Goal: Task Accomplishment & Management: Complete application form

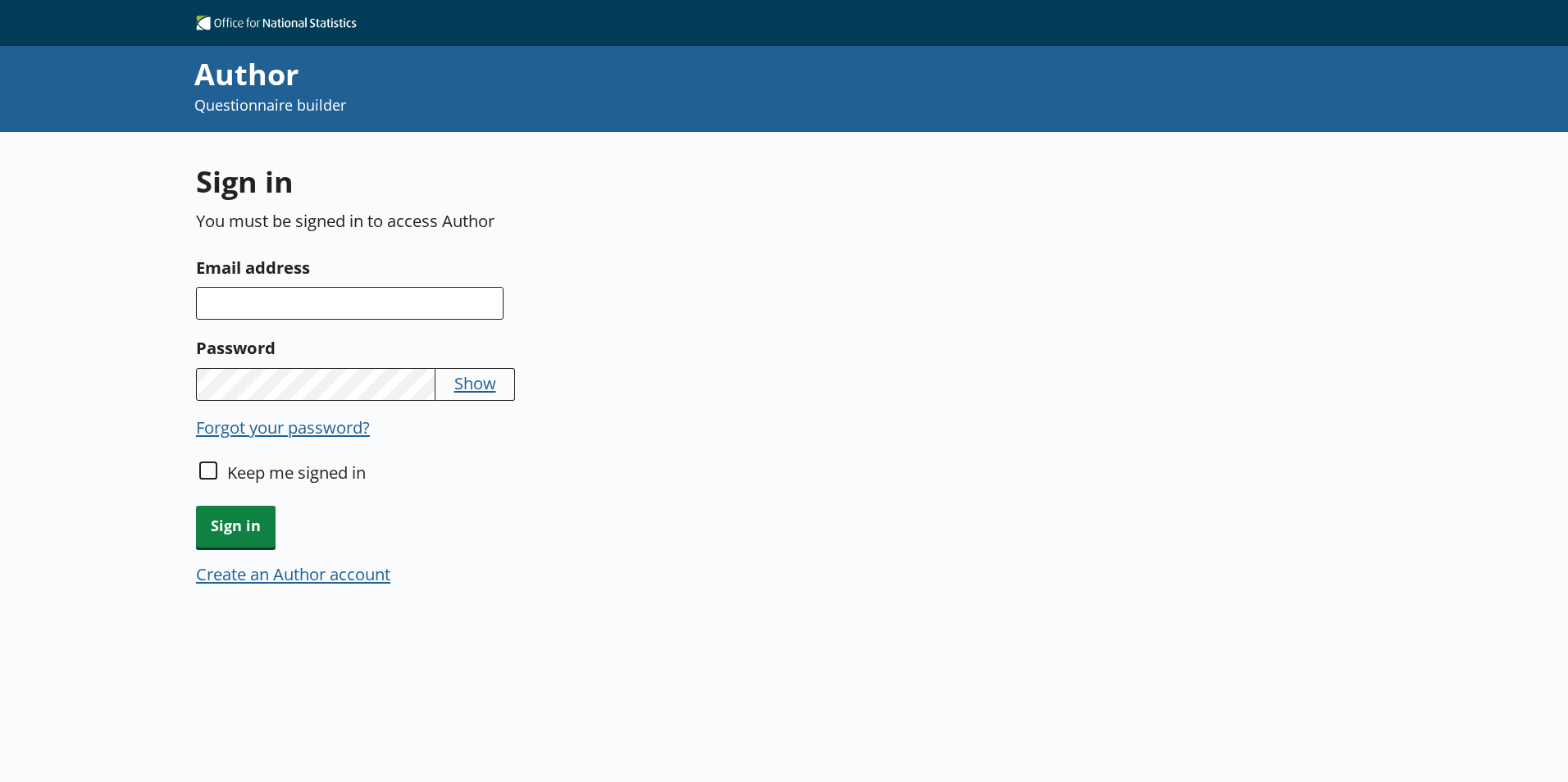
click at [352, 578] on button "Create an Author account" at bounding box center [293, 574] width 195 height 23
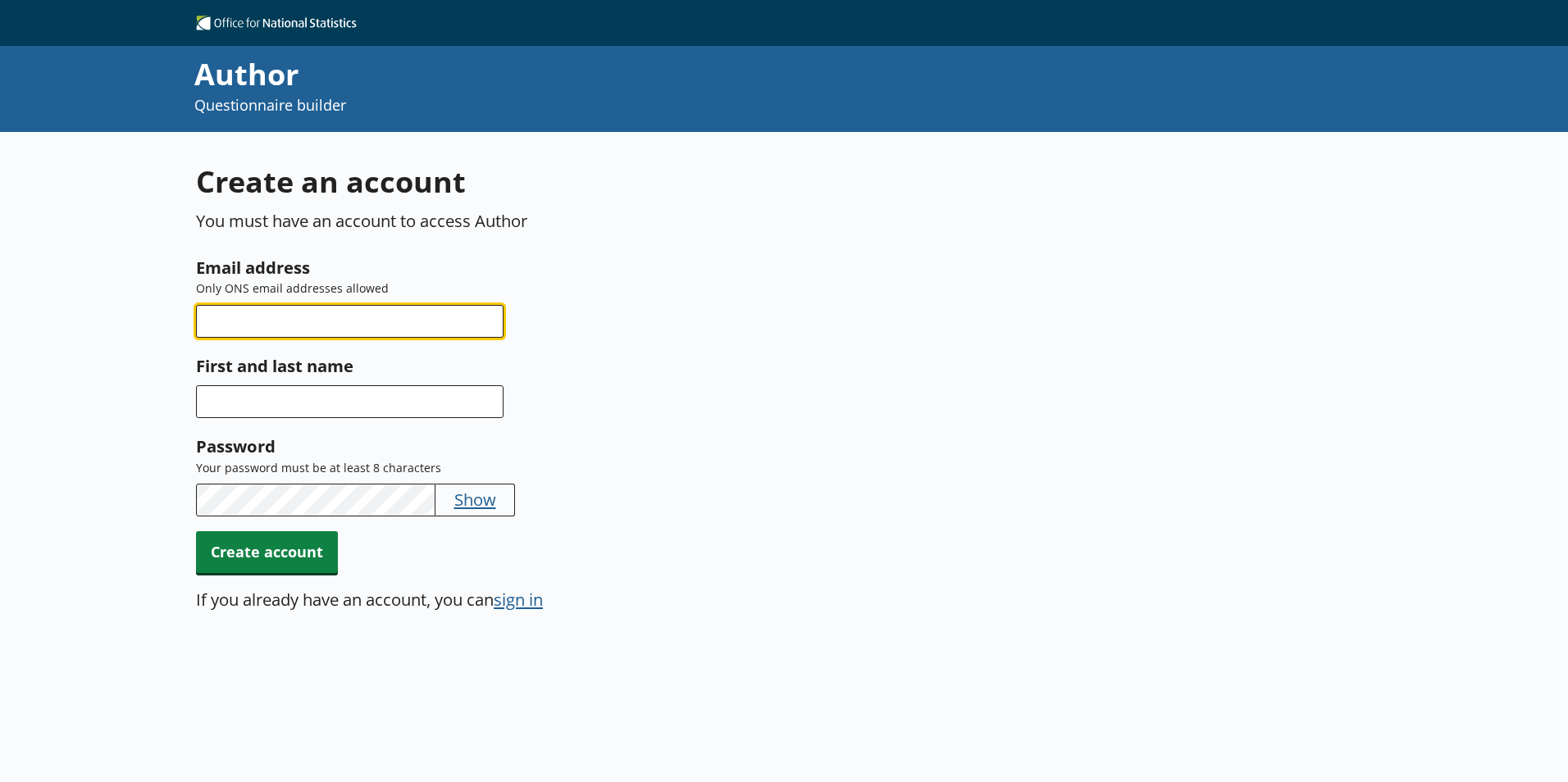
click at [356, 323] on input "Email address" at bounding box center [350, 321] width 308 height 32
type input "[PERSON_NAME][EMAIL_ADDRESS][PERSON_NAME][DOMAIN_NAME]"
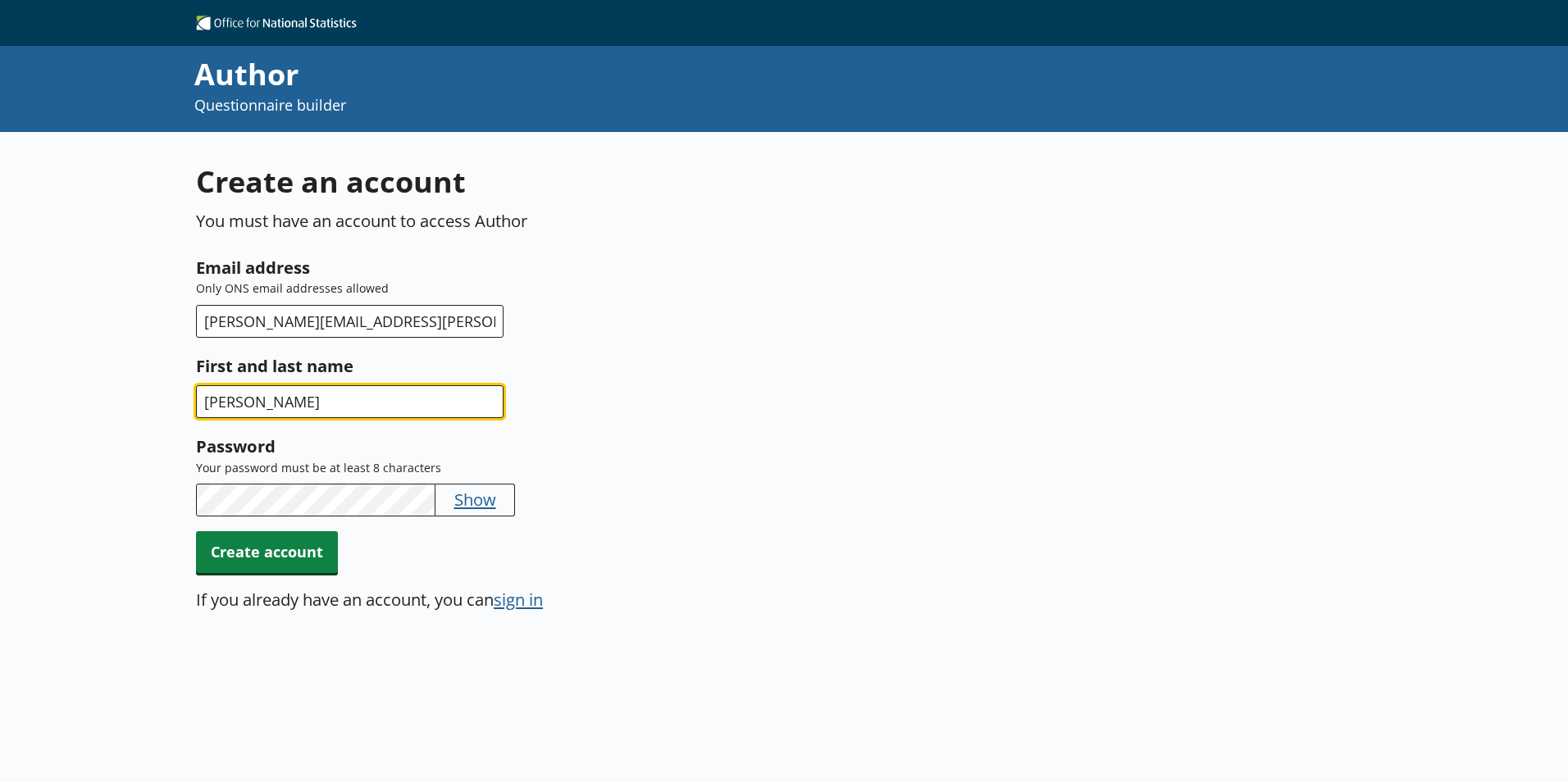
type input "[PERSON_NAME]"
click at [476, 498] on button "Show" at bounding box center [475, 499] width 42 height 23
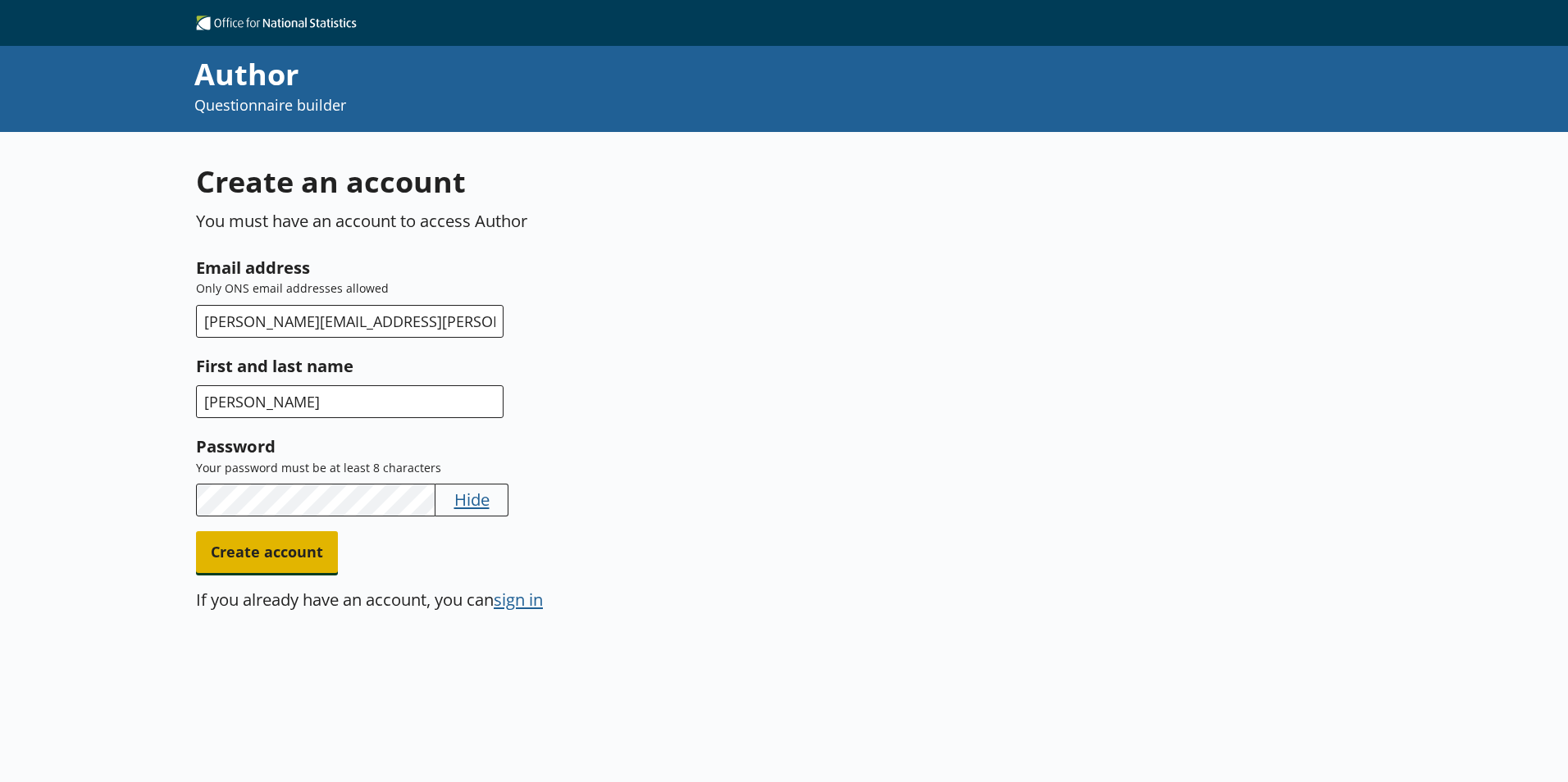
click at [283, 553] on span "Create account" at bounding box center [267, 552] width 142 height 42
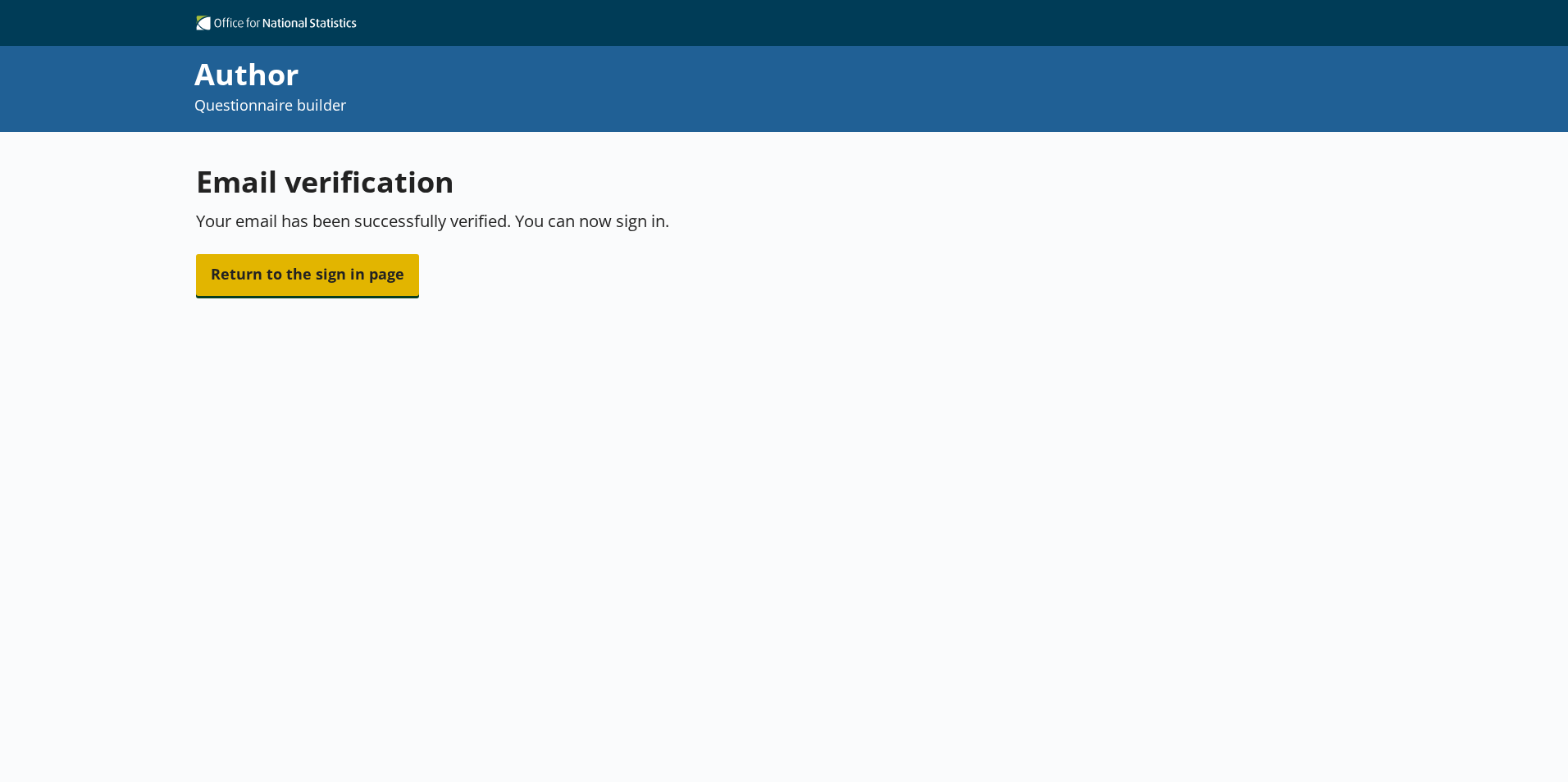
click at [382, 284] on span "Return to the sign in page" at bounding box center [308, 275] width 223 height 42
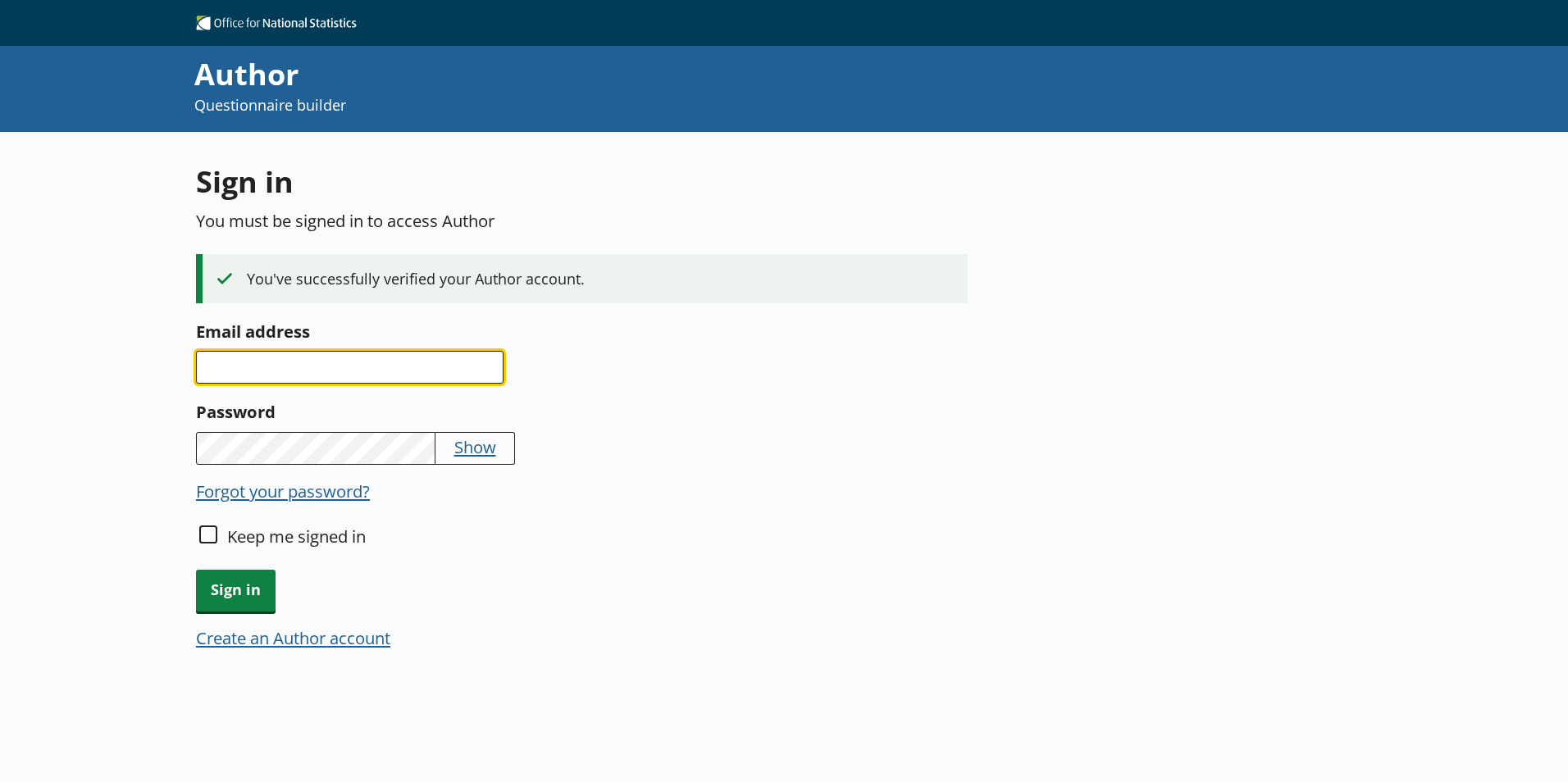
click at [363, 358] on input "Email address" at bounding box center [350, 366] width 308 height 32
type input "[PERSON_NAME][EMAIL_ADDRESS][PERSON_NAME][DOMAIN_NAME]"
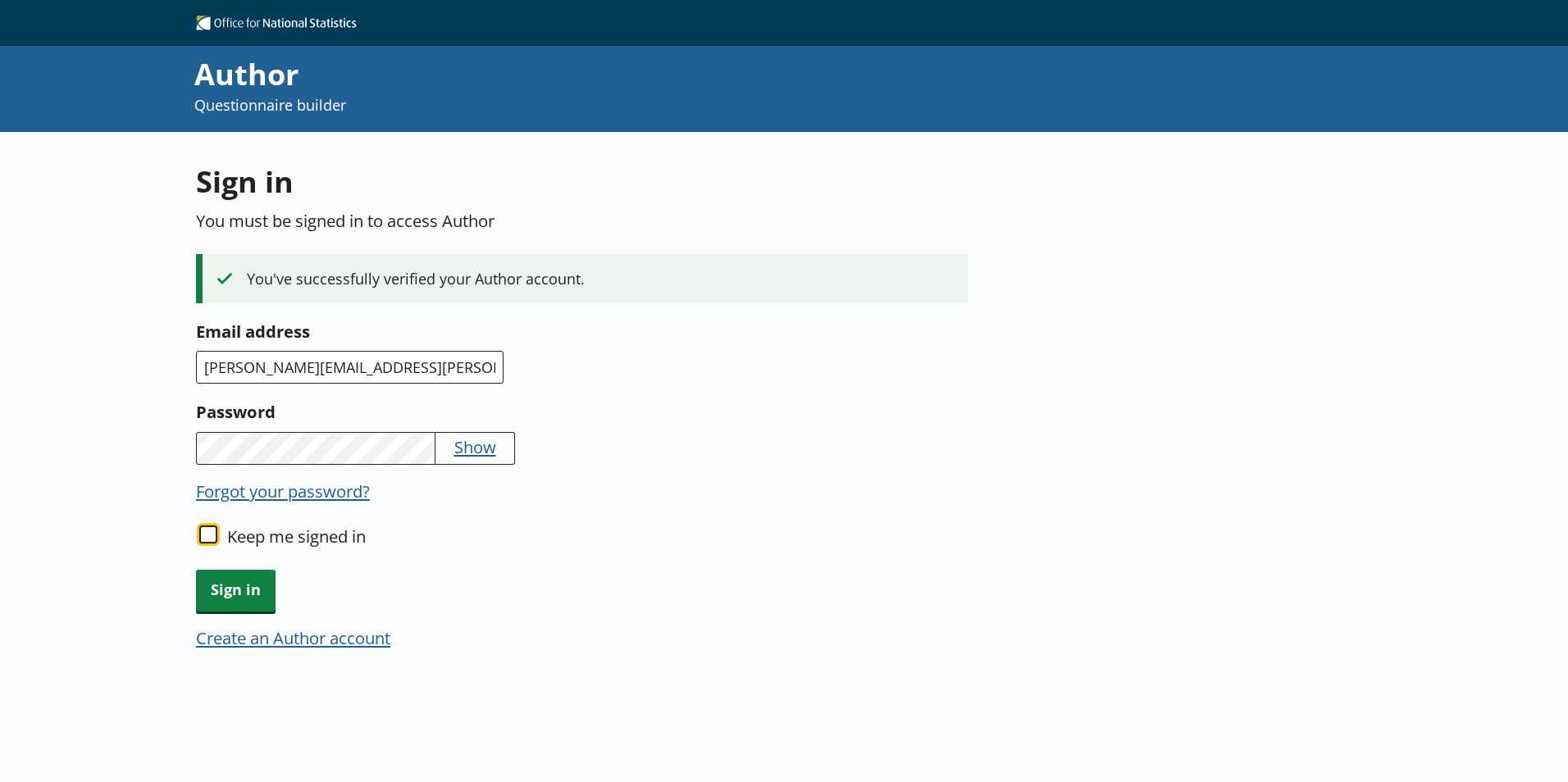
click at [211, 530] on input "Keep me signed in" at bounding box center [209, 534] width 18 height 18
checkbox input "true"
click at [212, 593] on span "Sign in" at bounding box center [236, 591] width 80 height 42
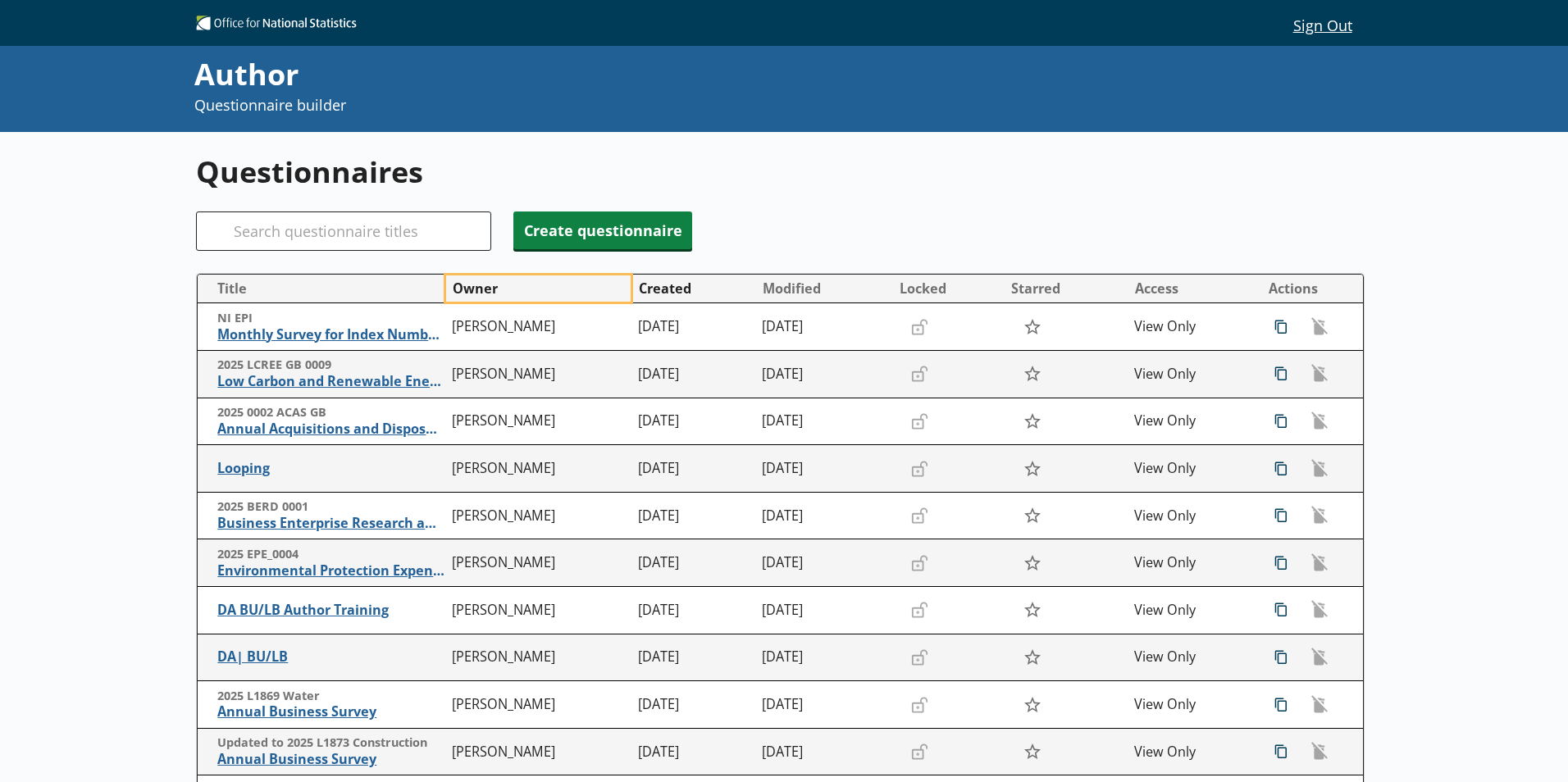
click at [495, 290] on button "Owner" at bounding box center [539, 288] width 185 height 27
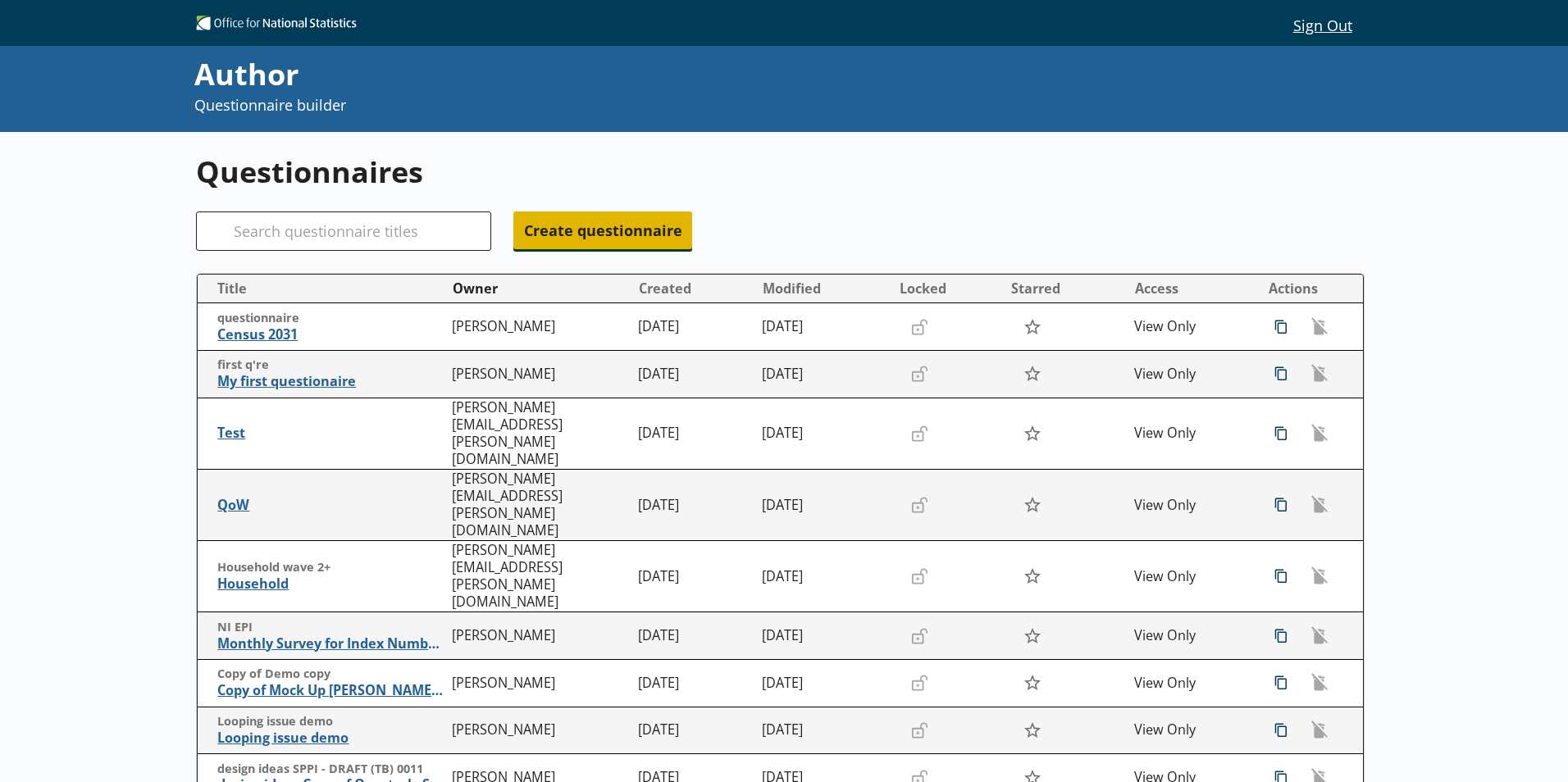
click at [626, 240] on span "Create questionnaire" at bounding box center [602, 229] width 179 height 37
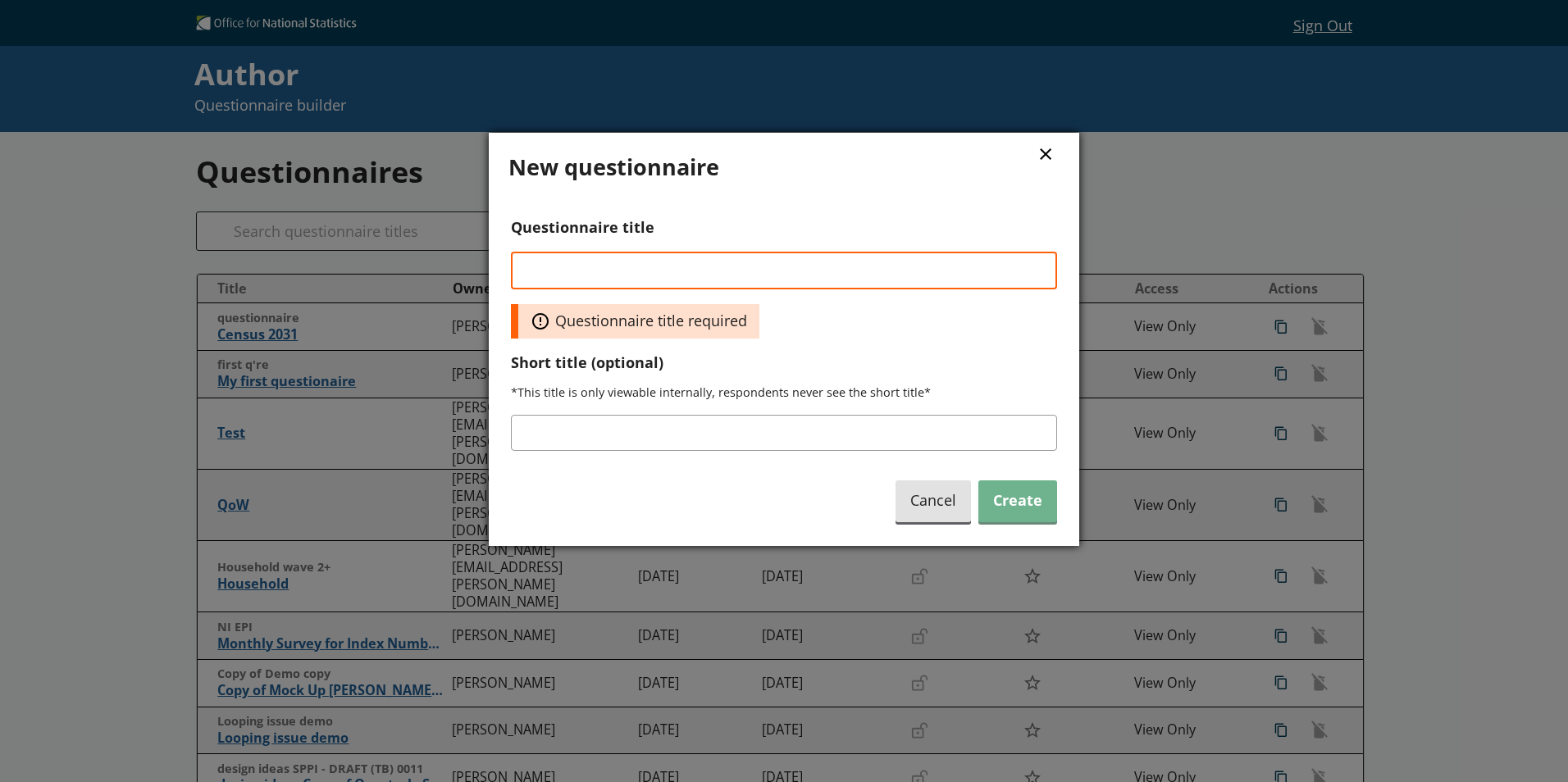
click at [1042, 154] on button "×" at bounding box center [1046, 153] width 25 height 37
